Goal: Task Accomplishment & Management: Complete application form

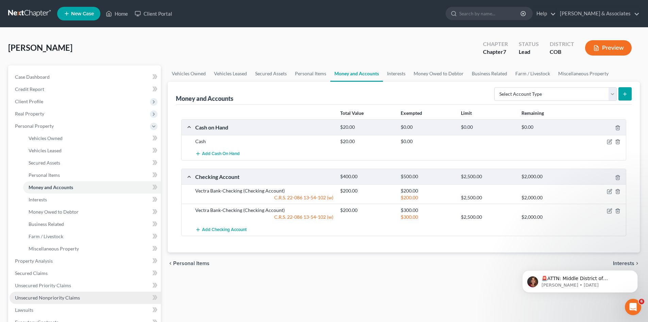
click at [48, 298] on span "Unsecured Nonpriority Claims" at bounding box center [47, 297] width 65 height 6
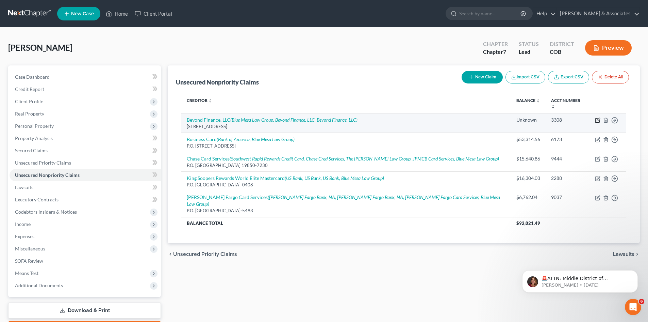
click at [598, 118] on icon "button" at bounding box center [598, 119] width 3 height 3
select select "5"
select select "16"
select select "0"
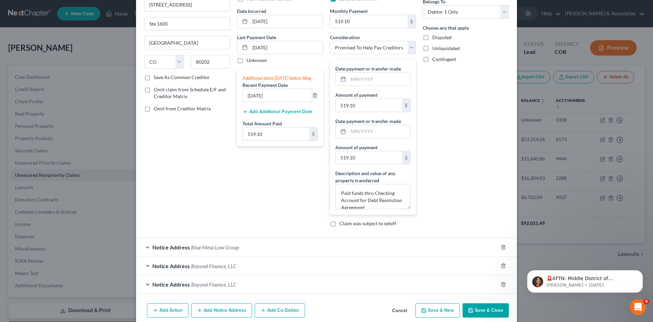
scroll to position [88, 0]
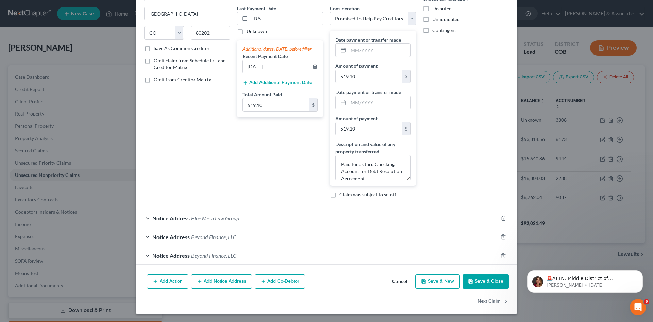
drag, startPoint x: 647, startPoint y: 282, endPoint x: 650, endPoint y: 227, distance: 55.2
click at [648, 256] on html "🚨ATTN: Middle District of [US_STATE] The court has added a new Credit Counselin…" at bounding box center [585, 280] width 136 height 48
click at [218, 238] on span "Beyond Finance, LLC" at bounding box center [213, 236] width 45 height 6
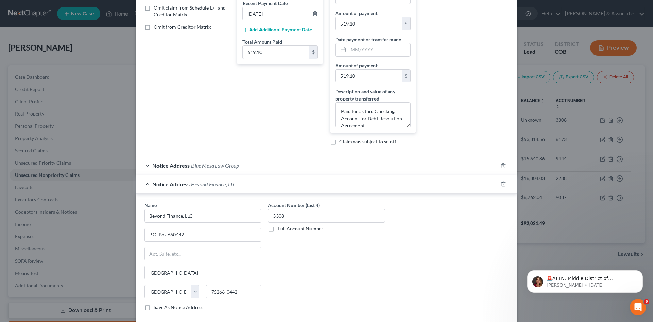
scroll to position [165, 0]
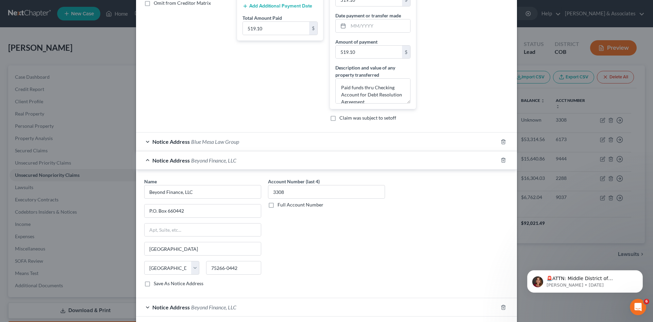
click at [228, 309] on span "Beyond Finance, LLC" at bounding box center [213, 307] width 45 height 6
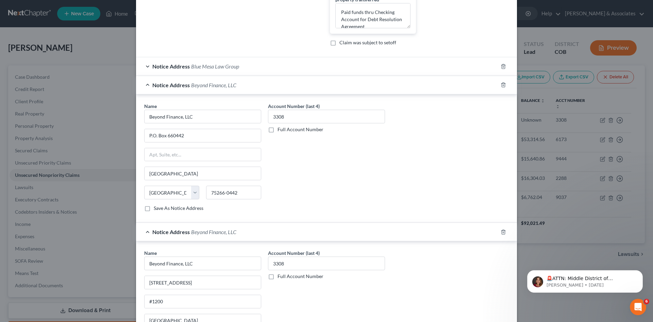
scroll to position [251, 0]
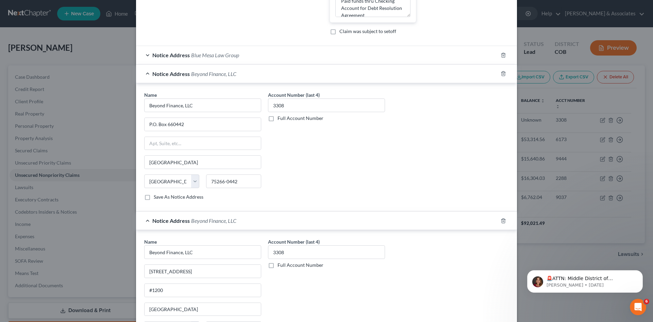
drag, startPoint x: 646, startPoint y: 262, endPoint x: 648, endPoint y: 277, distance: 14.7
click at [648, 277] on body "🚨ATTN: Middle District of [US_STATE] The court has added a new Credit Counselin…" at bounding box center [585, 279] width 131 height 42
drag, startPoint x: 650, startPoint y: 283, endPoint x: 650, endPoint y: 113, distance: 170.5
click at [648, 256] on html "🚨ATTN: Middle District of [US_STATE] The court has added a new Credit Counselin…" at bounding box center [585, 280] width 136 height 48
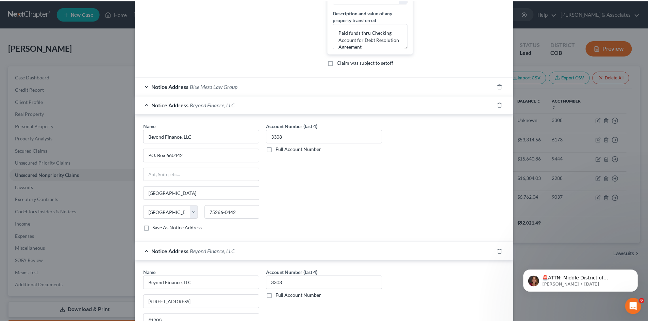
scroll to position [344, 0]
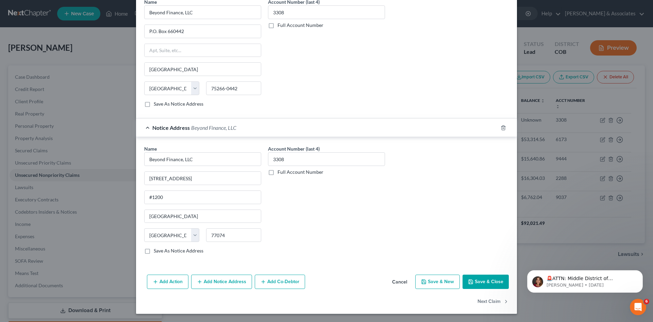
click at [473, 278] on button "Save & Close" at bounding box center [486, 281] width 46 height 14
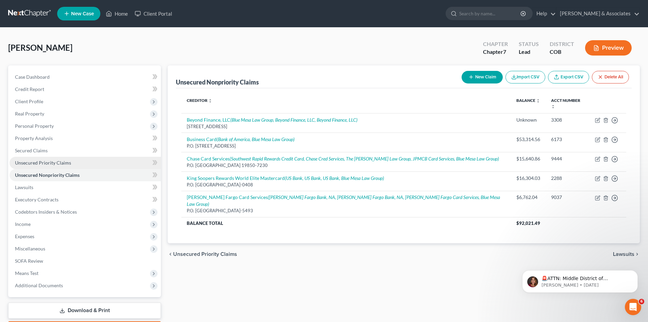
click at [39, 161] on span "Unsecured Priority Claims" at bounding box center [43, 163] width 56 height 6
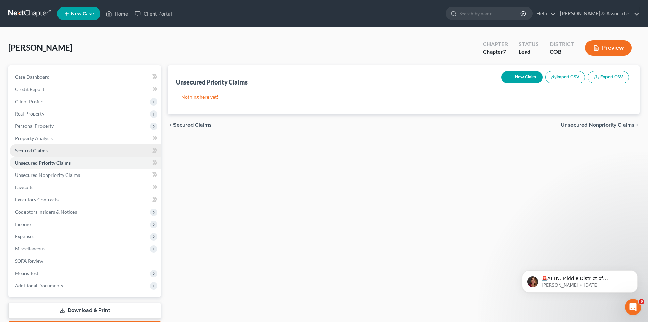
click at [25, 150] on span "Secured Claims" at bounding box center [31, 150] width 33 height 6
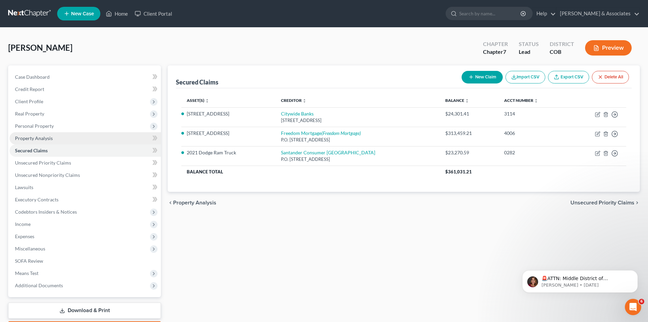
click at [28, 138] on span "Property Analysis" at bounding box center [34, 138] width 38 height 6
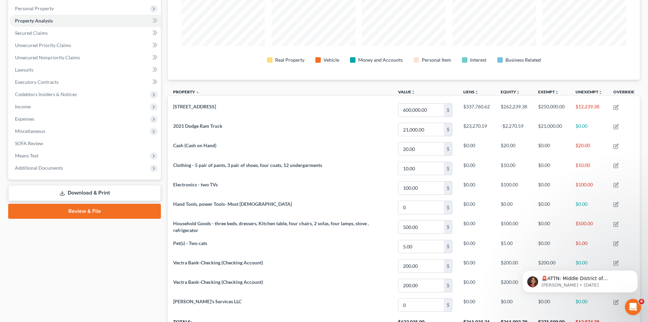
scroll to position [100, 0]
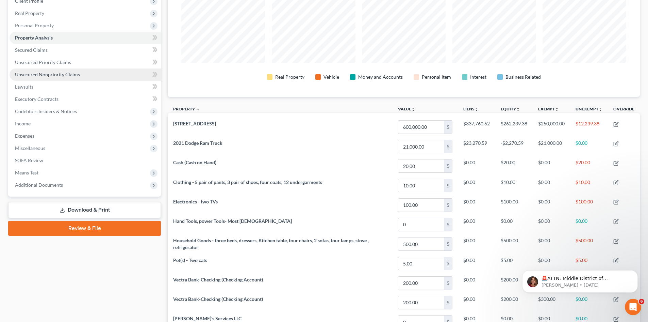
click at [39, 72] on span "Unsecured Nonpriority Claims" at bounding box center [47, 74] width 65 height 6
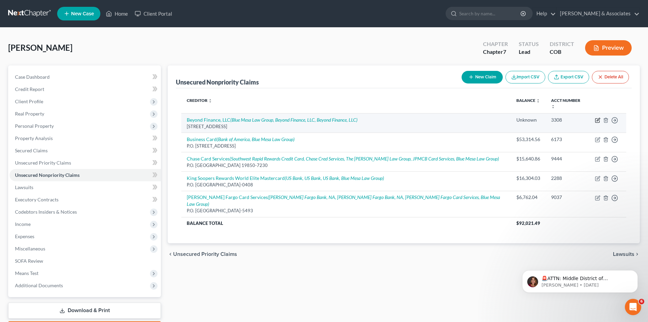
click at [597, 118] on icon "button" at bounding box center [598, 120] width 4 height 4
select select "5"
select select "16"
select select "0"
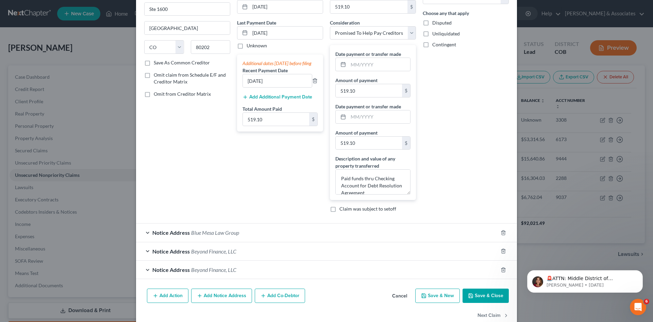
scroll to position [88, 0]
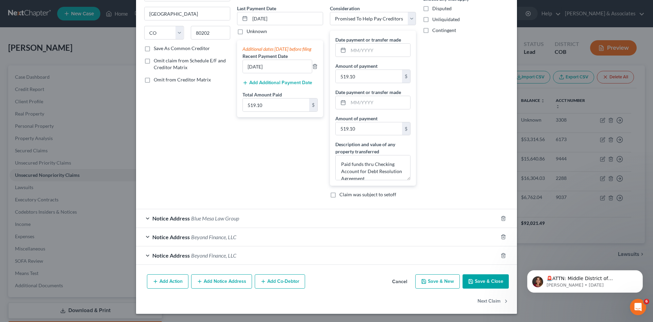
click at [193, 222] on div "Notice Address Blue Mesa Law Group" at bounding box center [317, 218] width 362 height 18
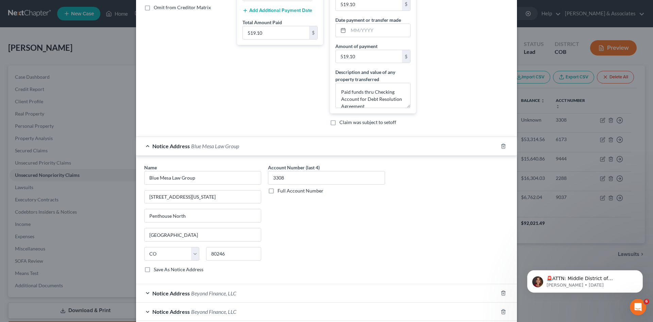
scroll to position [217, 0]
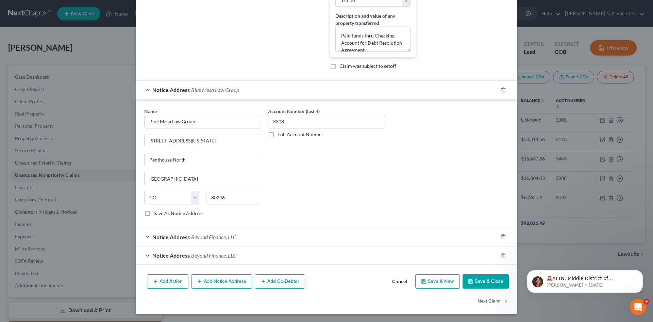
click at [162, 237] on span "Notice Address" at bounding box center [170, 236] width 37 height 6
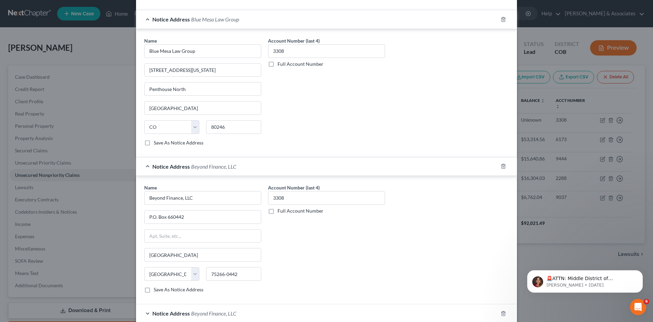
scroll to position [345, 0]
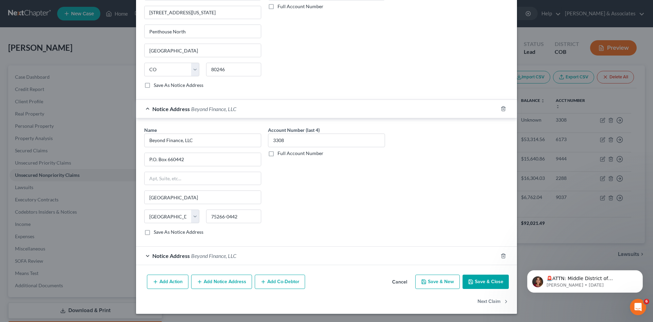
click at [198, 257] on span "Beyond Finance, LLC" at bounding box center [213, 255] width 45 height 6
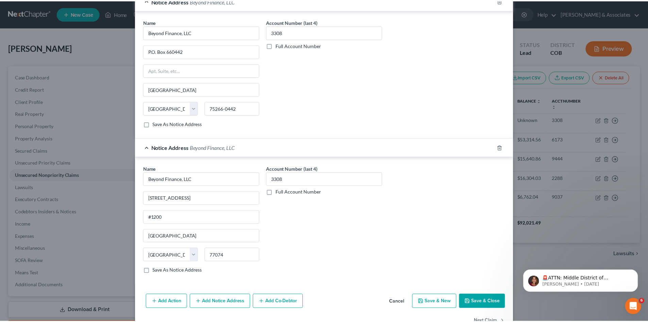
scroll to position [473, 0]
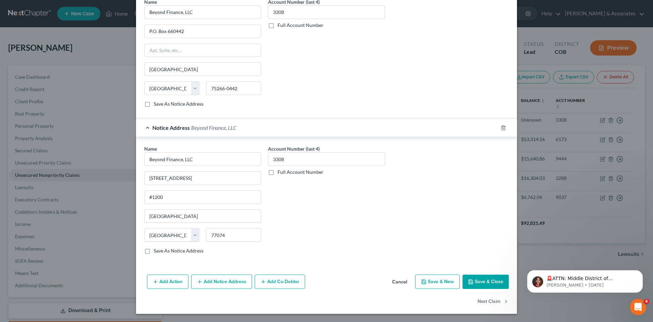
click at [481, 283] on button "Save & Close" at bounding box center [486, 281] width 46 height 14
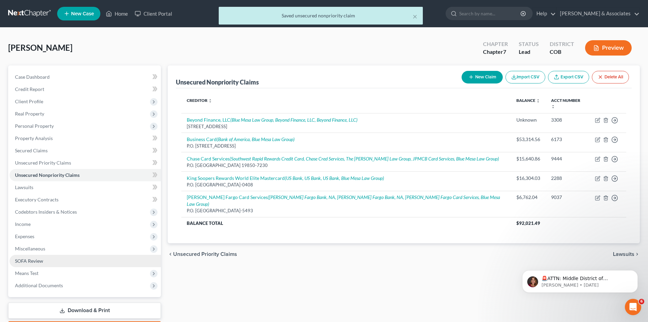
click at [33, 261] on span "SOFA Review" at bounding box center [29, 261] width 28 height 6
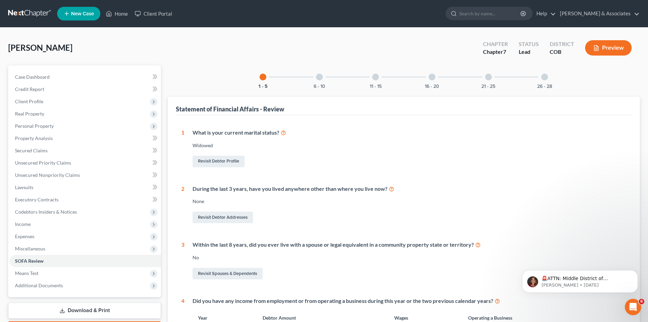
click at [431, 78] on div at bounding box center [432, 77] width 7 height 7
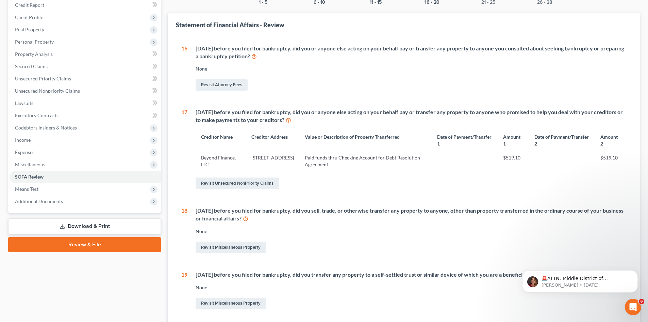
scroll to position [102, 0]
